Goal: Task Accomplishment & Management: Manage account settings

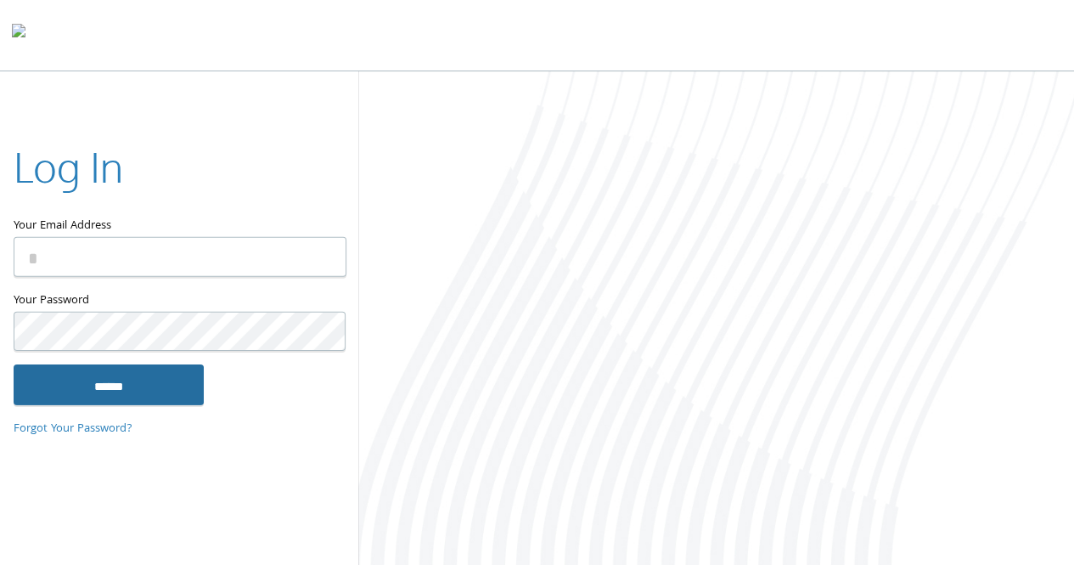
type input "**********"
click at [88, 371] on input "******" at bounding box center [109, 384] width 190 height 41
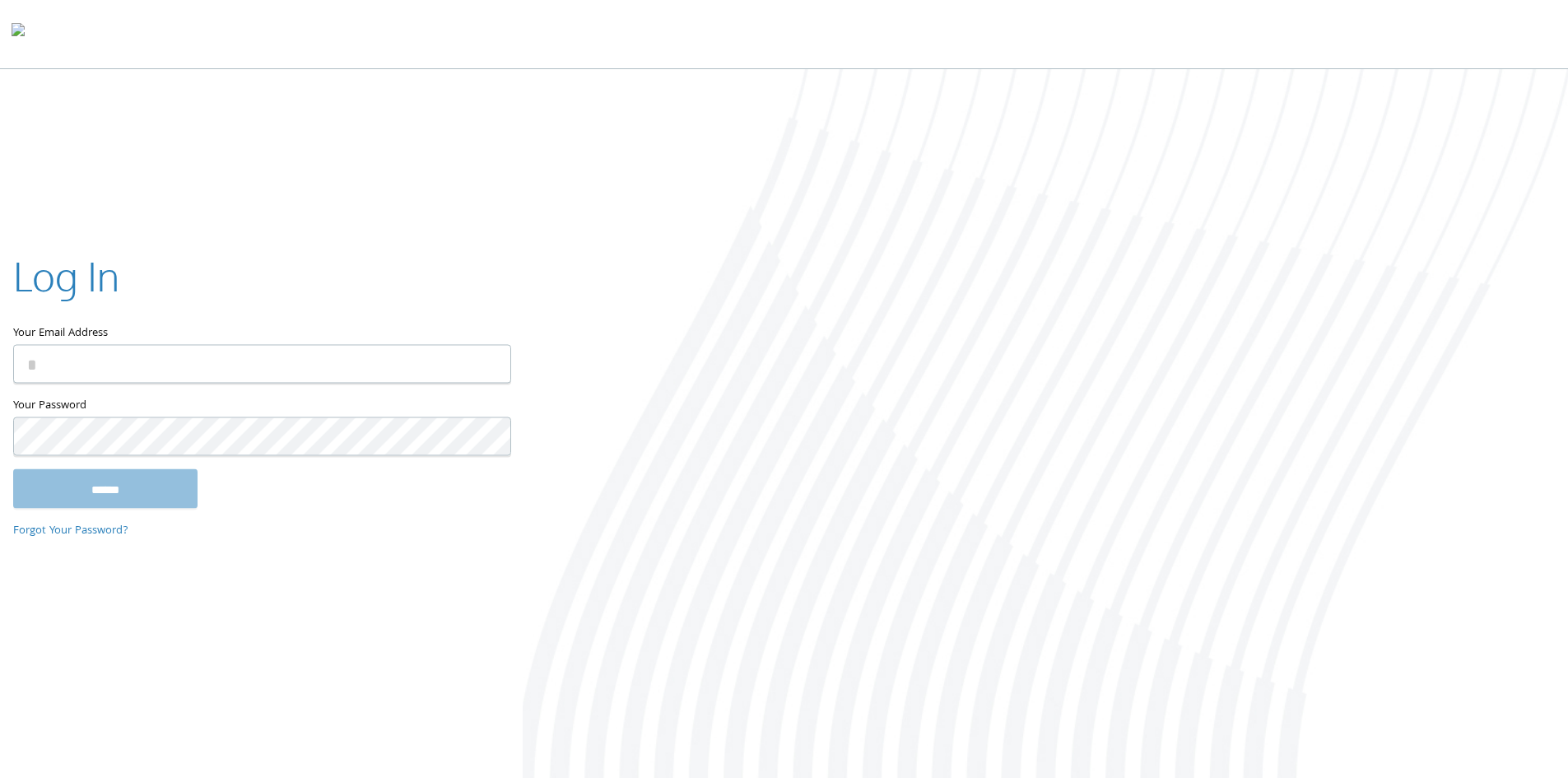
type input "**********"
click at [136, 501] on input "******" at bounding box center [106, 488] width 184 height 40
